Goal: Transaction & Acquisition: Purchase product/service

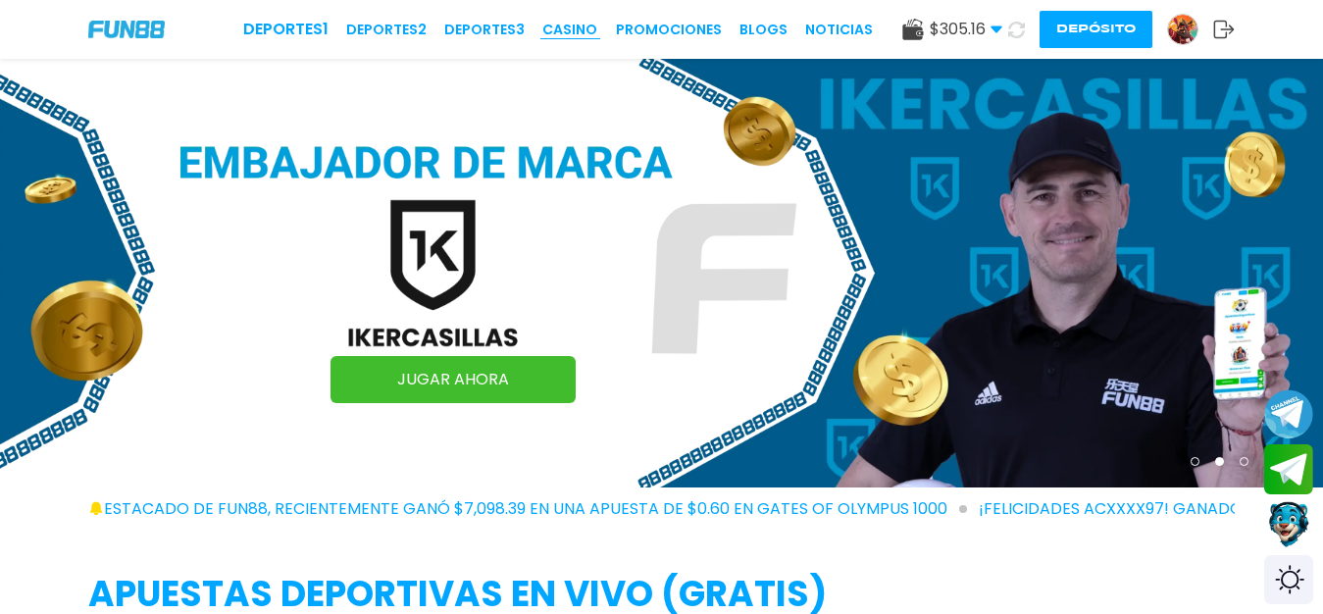
click at [577, 26] on link "CASINO" at bounding box center [569, 30] width 55 height 21
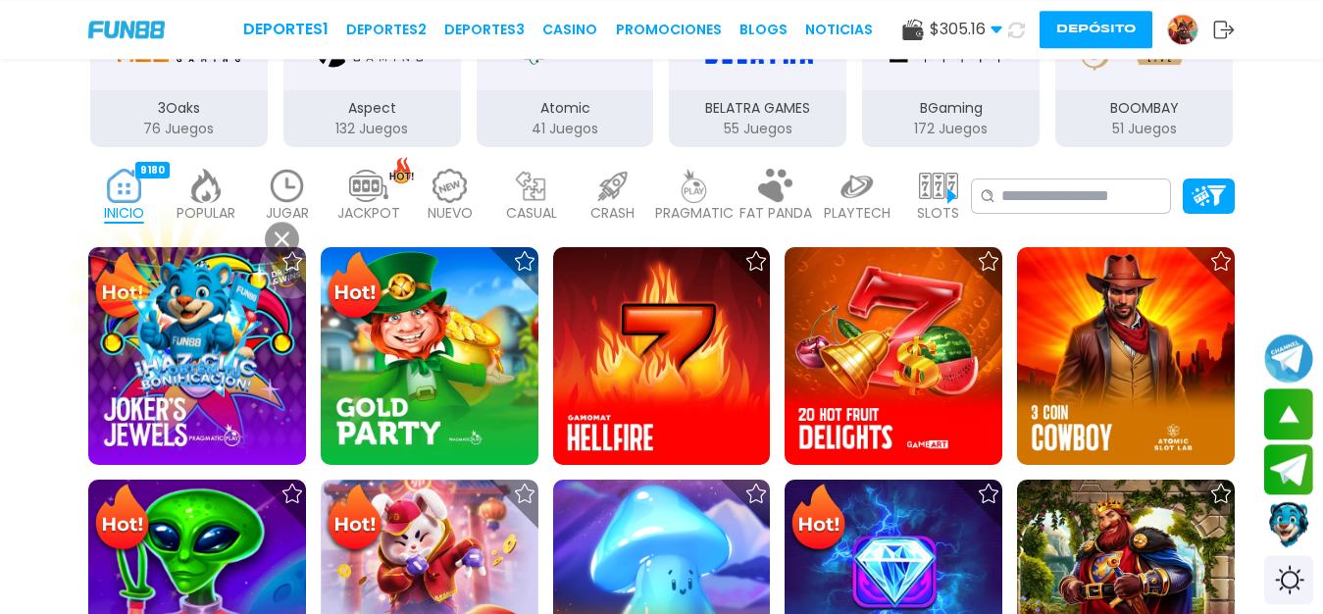
scroll to position [618, 0]
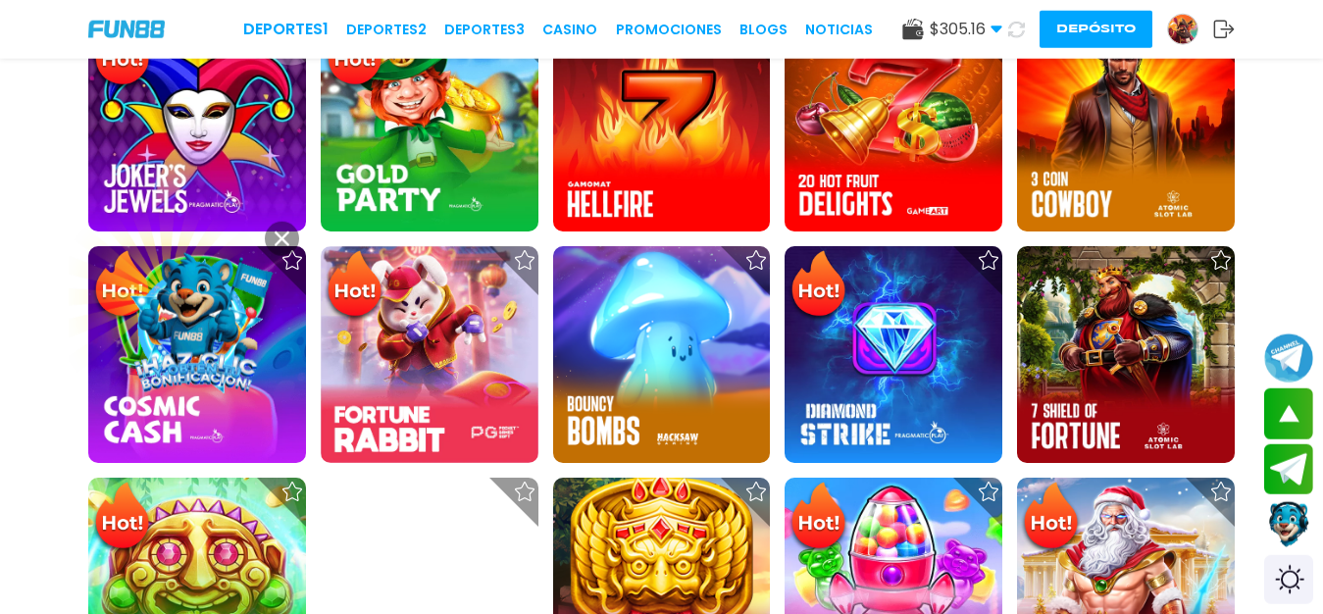
click at [572, 37] on link "CASINO" at bounding box center [569, 30] width 55 height 21
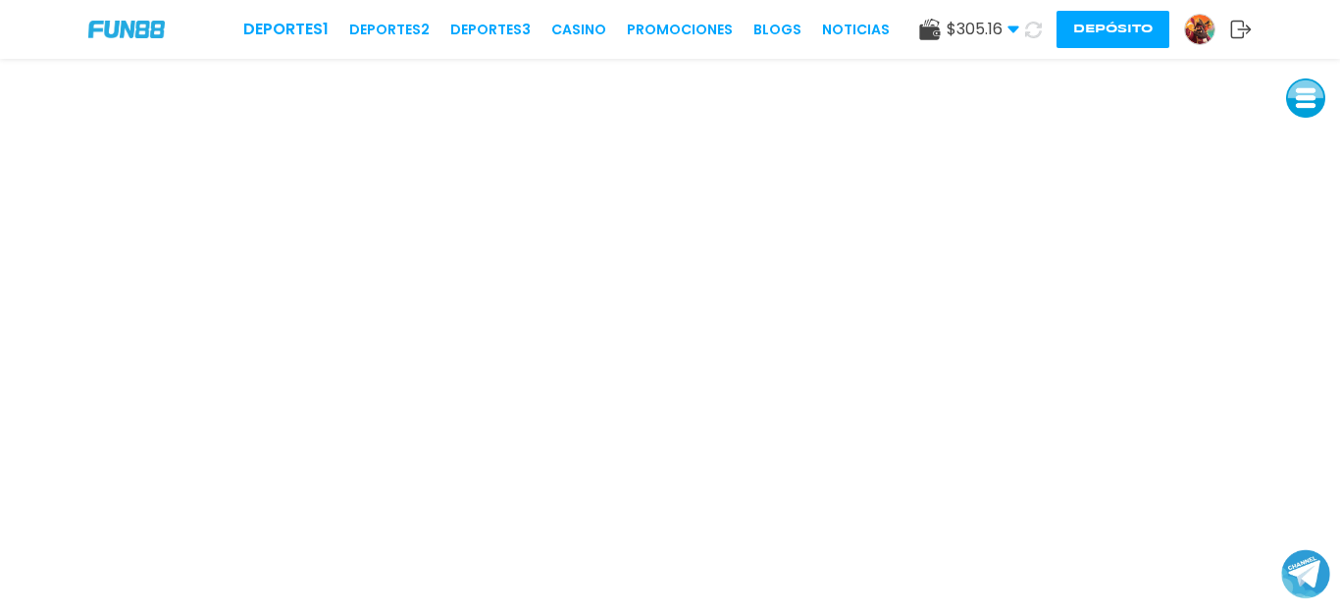
click at [1190, 44] on link at bounding box center [1207, 29] width 46 height 31
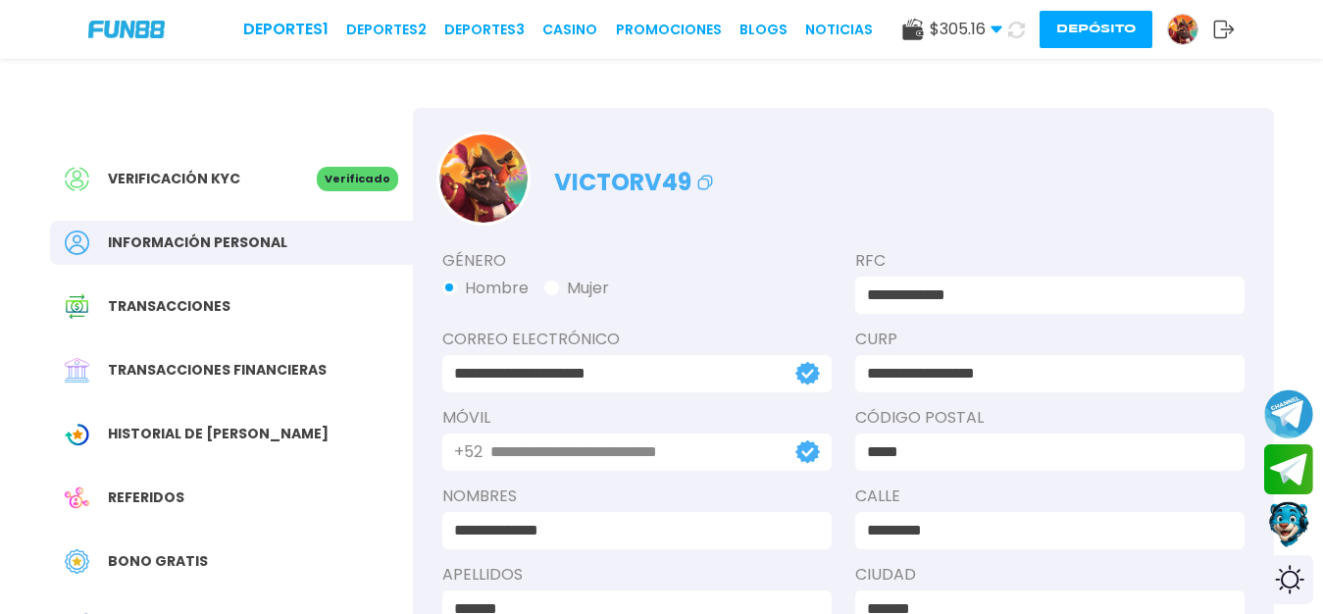
click at [991, 32] on icon at bounding box center [997, 30] width 12 height 12
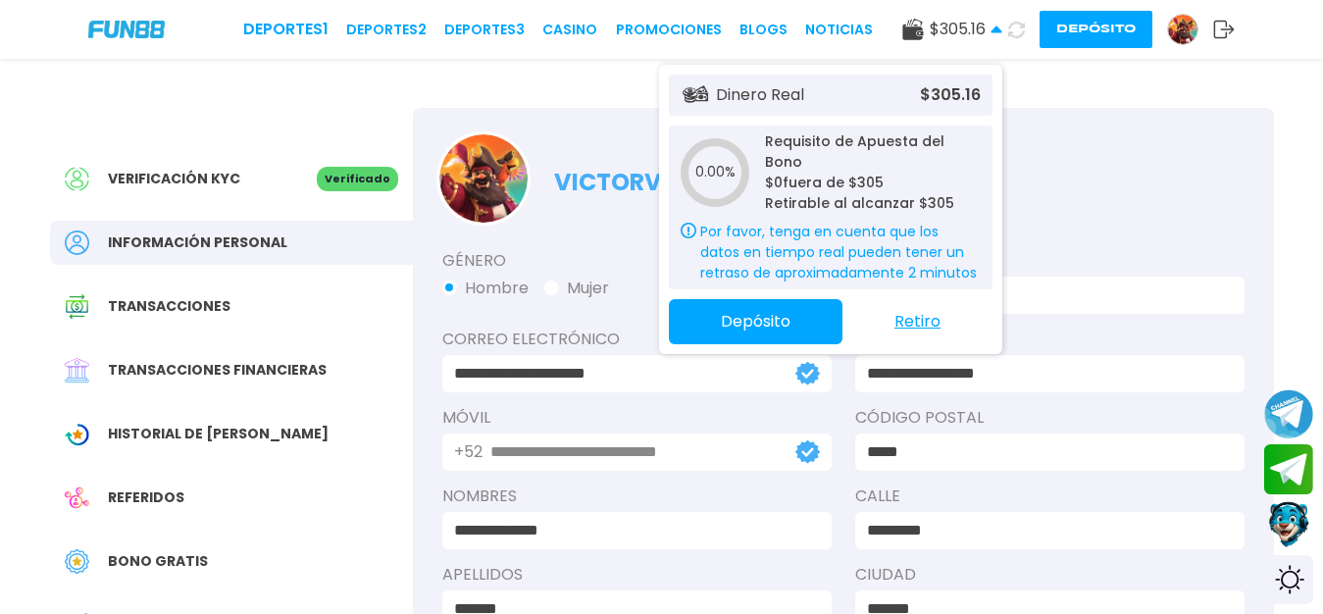
click at [916, 316] on button "Retiro" at bounding box center [918, 321] width 150 height 41
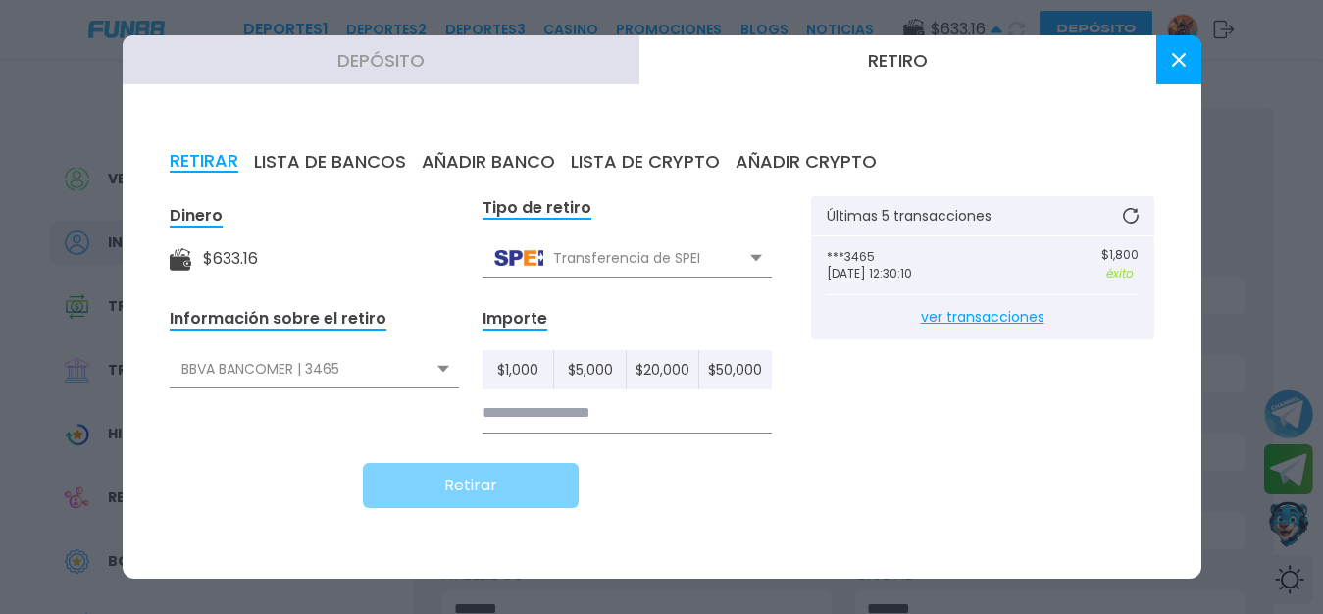
click at [563, 415] on input at bounding box center [627, 413] width 289 height 40
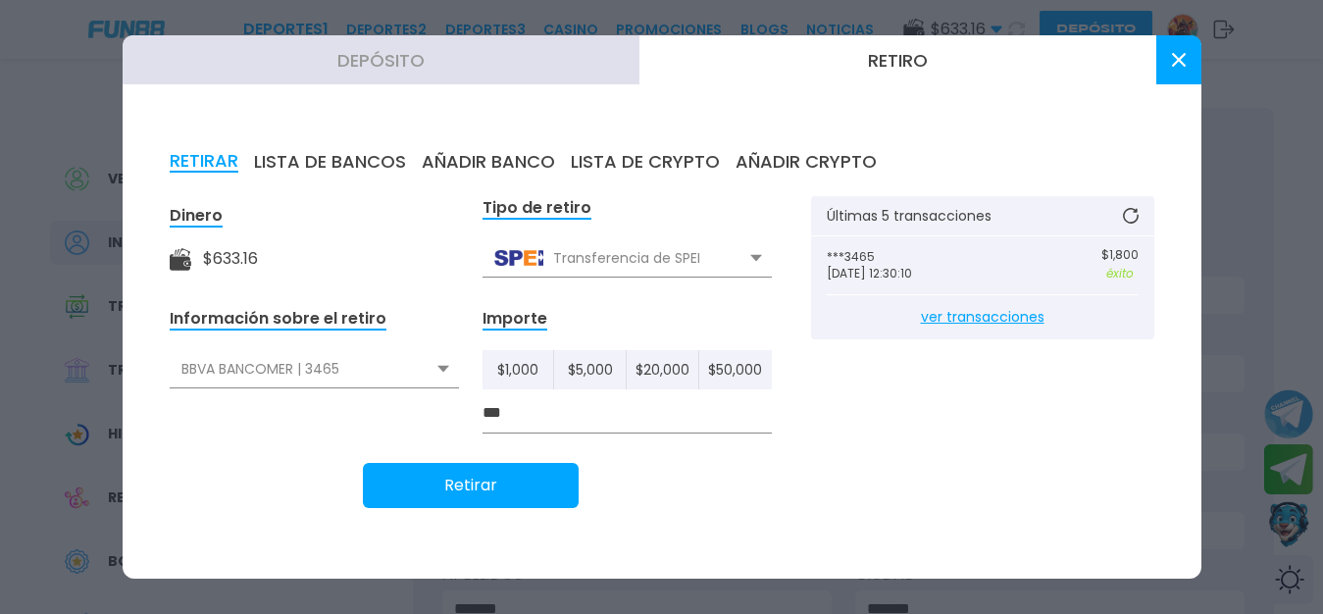
type input "***"
click at [533, 492] on button "Retirar" at bounding box center [471, 485] width 216 height 45
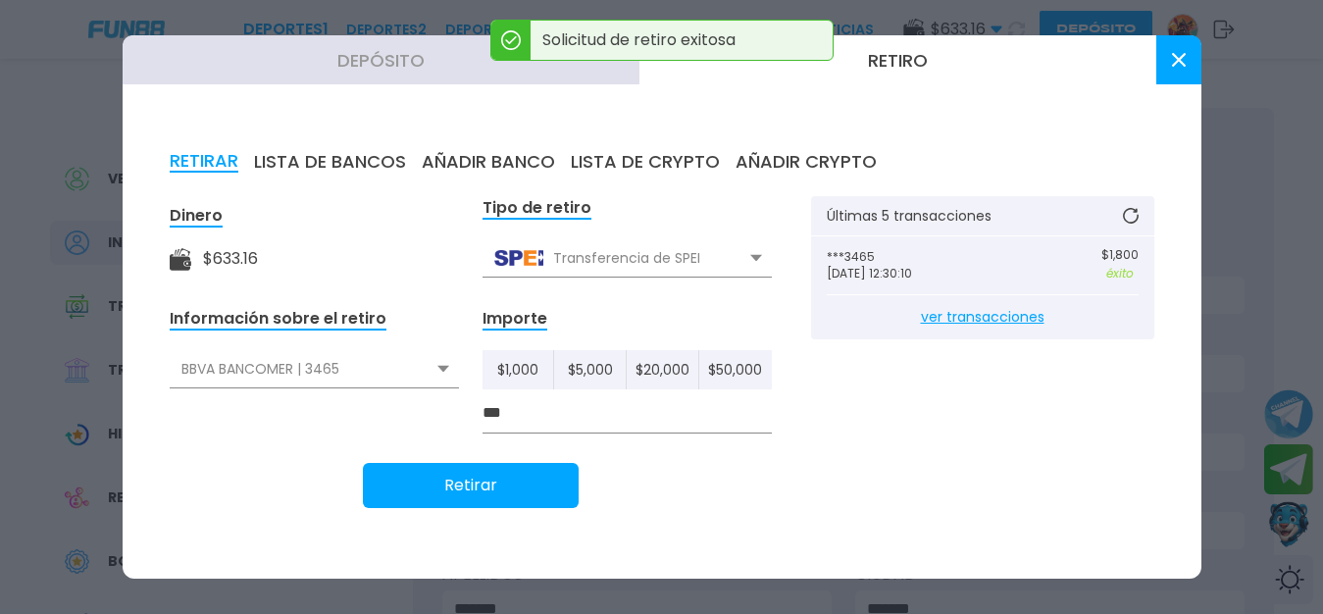
click at [1185, 56] on button at bounding box center [1179, 59] width 45 height 49
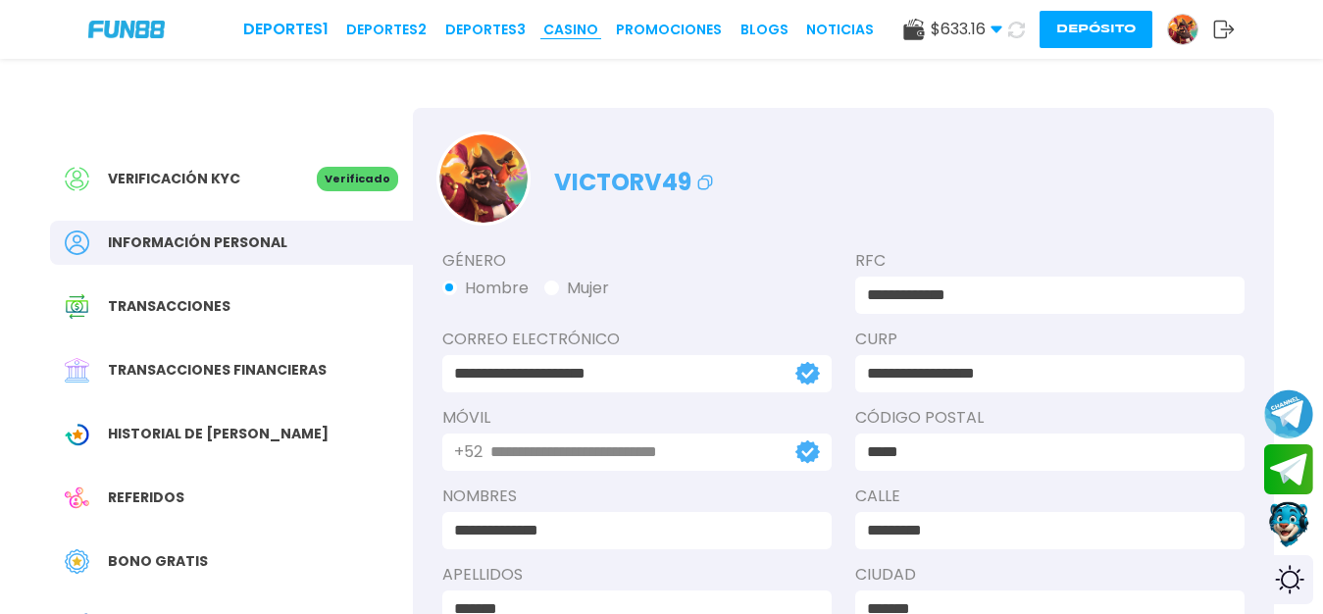
click at [581, 34] on link "CASINO" at bounding box center [570, 30] width 55 height 21
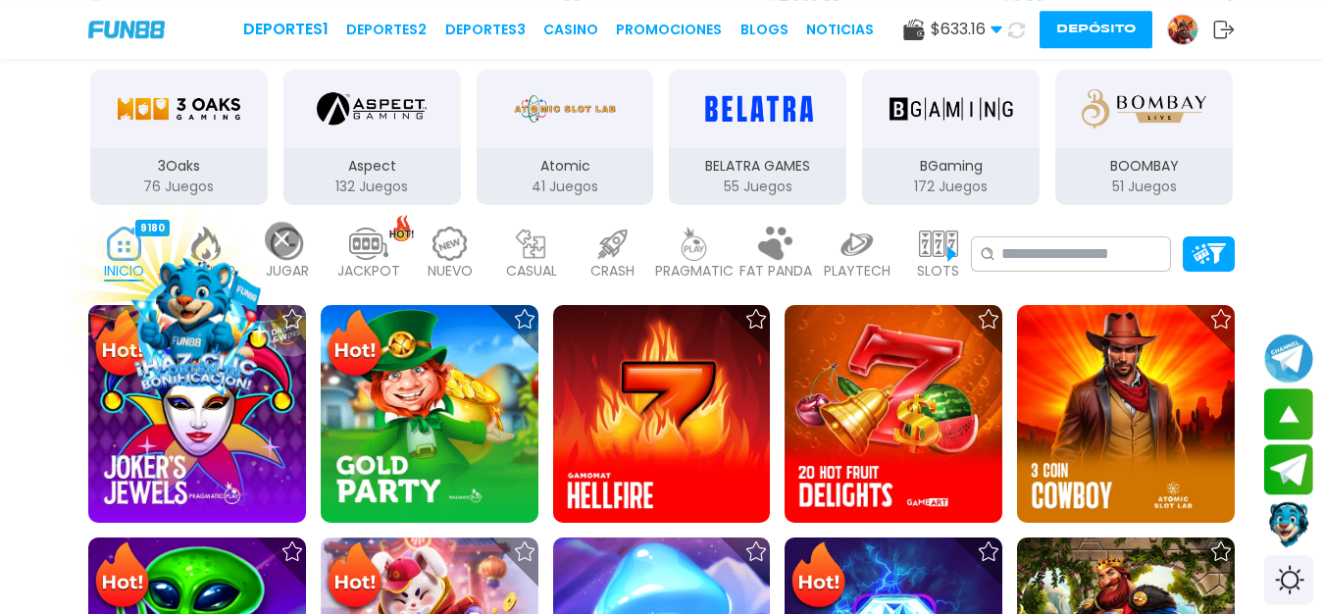
scroll to position [627, 0]
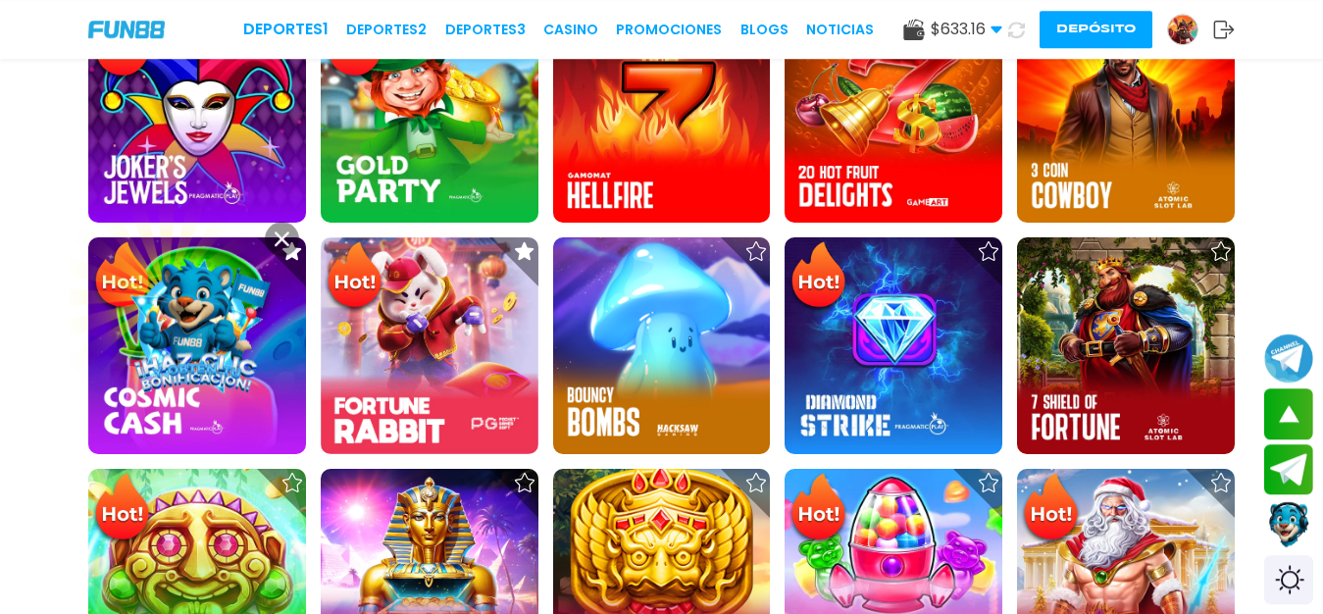
click at [275, 246] on icon at bounding box center [282, 239] width 15 height 15
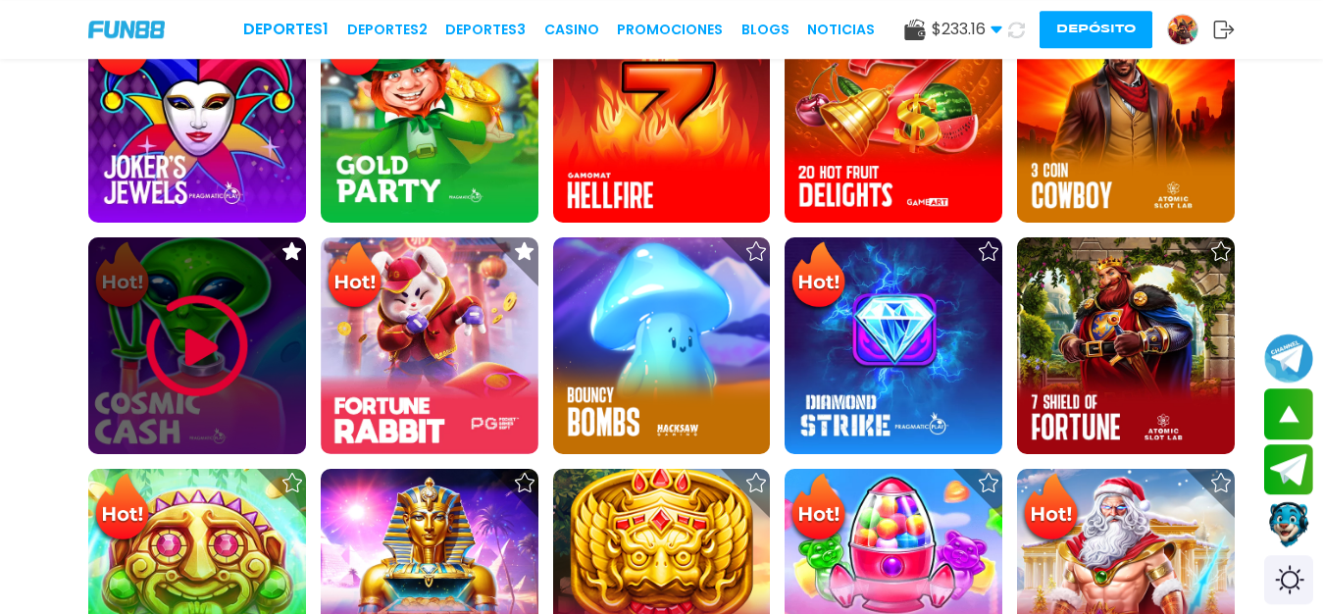
click at [197, 375] on img at bounding box center [197, 346] width 118 height 118
